Goal: Information Seeking & Learning: Understand process/instructions

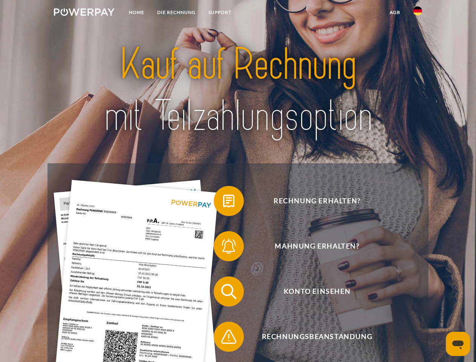
click at [84, 13] on img at bounding box center [84, 12] width 61 height 8
click at [418, 13] on img at bounding box center [417, 10] width 9 height 9
click at [395, 12] on link "agb" at bounding box center [395, 13] width 23 height 14
click at [223, 203] on span at bounding box center [218, 201] width 38 height 38
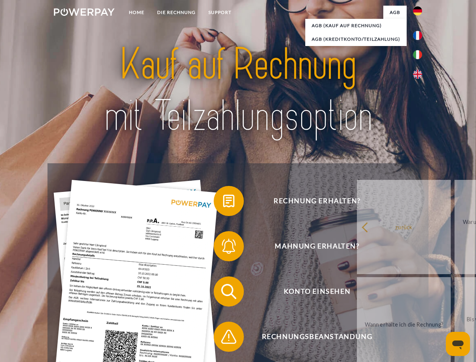
click at [223, 248] on span at bounding box center [218, 246] width 38 height 38
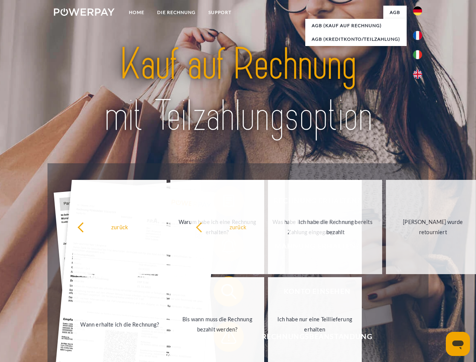
click at [223, 338] on span at bounding box center [218, 337] width 38 height 38
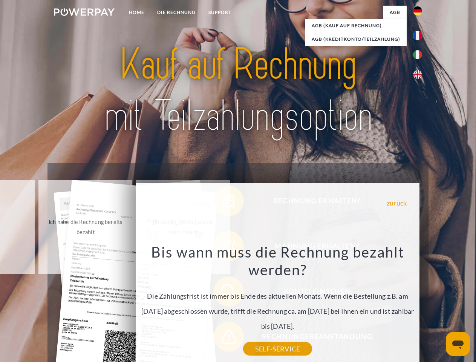
click at [458, 344] on icon "Messaging-Fenster öffnen" at bounding box center [458, 345] width 11 height 9
